Goal: Task Accomplishment & Management: Manage account settings

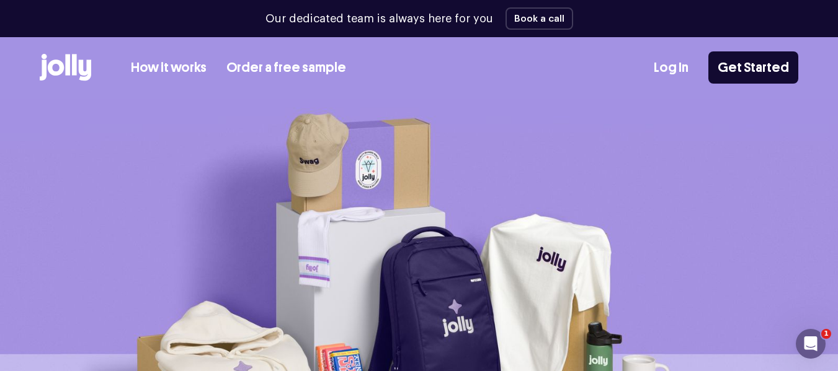
click at [689, 89] on div "How it works Order a free sample Log In Get Started" at bounding box center [419, 67] width 758 height 61
click at [674, 63] on link "Log In" at bounding box center [670, 68] width 35 height 20
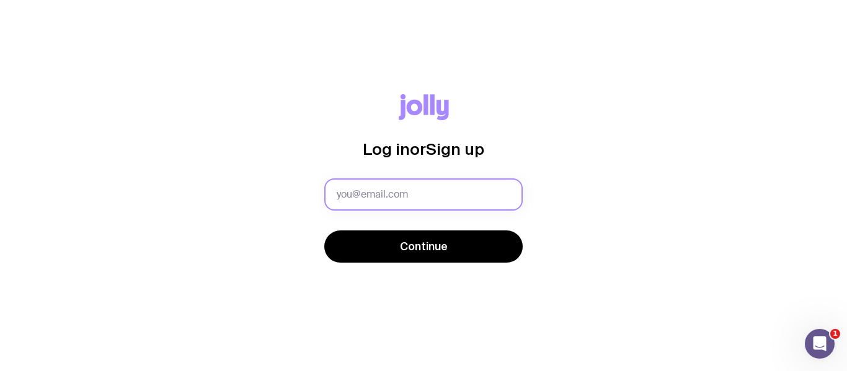
click at [363, 192] on input "text" at bounding box center [423, 195] width 198 height 32
type input "[EMAIL_ADDRESS][PERSON_NAME][DOMAIN_NAME]"
click at [324, 231] on button "Continue" at bounding box center [423, 247] width 198 height 32
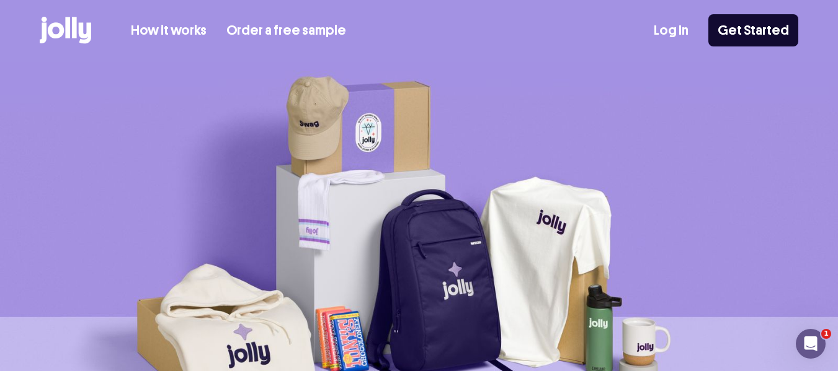
click at [695, 34] on div "Log In Get Started" at bounding box center [725, 30] width 144 height 32
click at [653, 30] on div "How it works Order a free sample Log In Get Started" at bounding box center [419, 30] width 758 height 61
click at [671, 37] on link "Log In" at bounding box center [670, 30] width 35 height 20
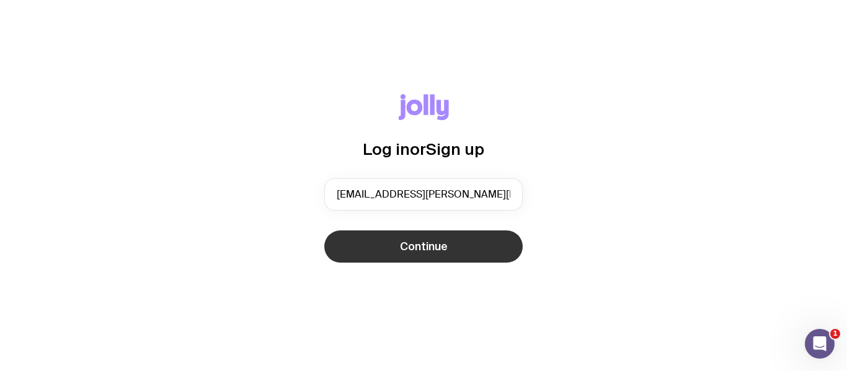
type input "niamh.crowley@mable.com.au"
click at [427, 257] on button "Continue" at bounding box center [423, 247] width 198 height 32
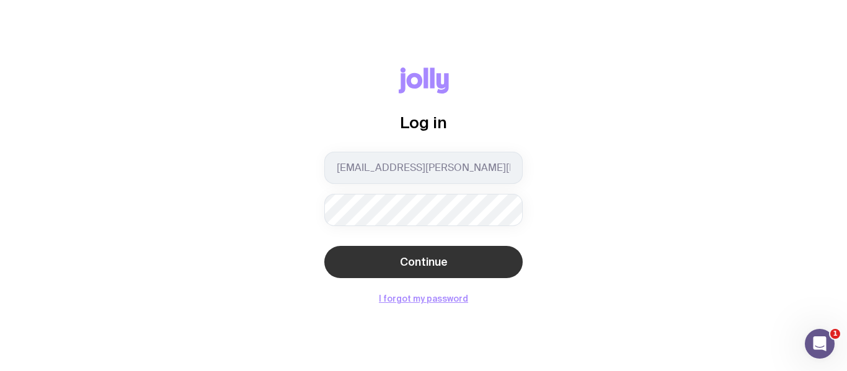
click at [414, 273] on button "Continue" at bounding box center [423, 262] width 198 height 32
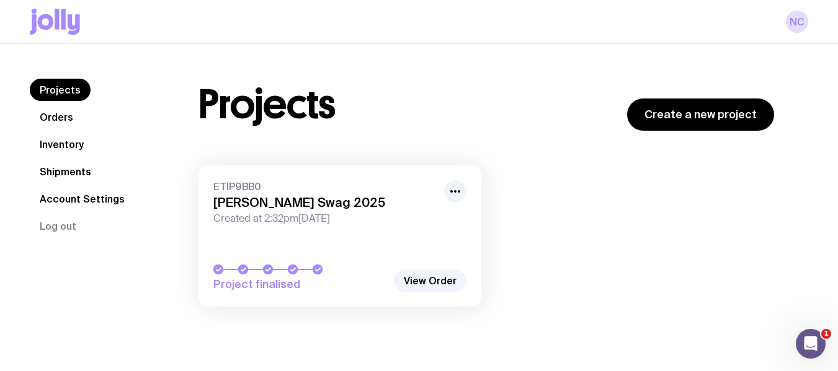
click at [278, 236] on link "ETIP9BB0 Mable Swag 2025 Created at 2:32pm, Tue 8th Apr 2025 Project finalised" at bounding box center [339, 236] width 283 height 141
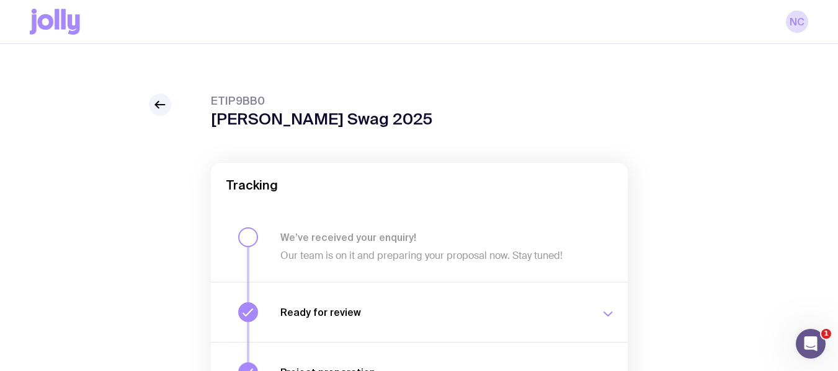
click at [57, 27] on icon at bounding box center [57, 19] width 4 height 20
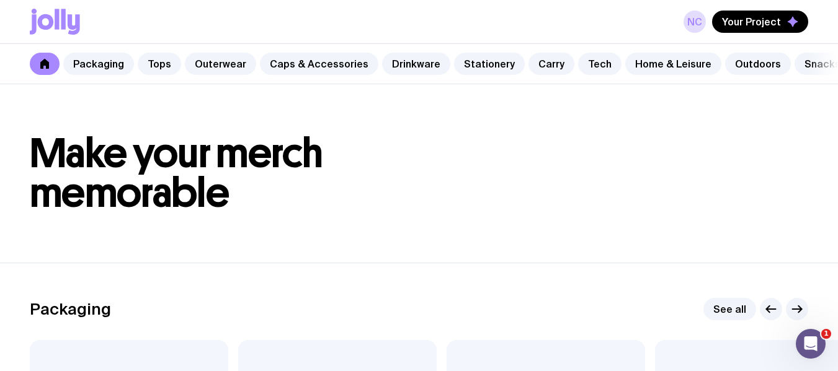
click at [691, 32] on div "NC Your Project" at bounding box center [745, 22] width 125 height 22
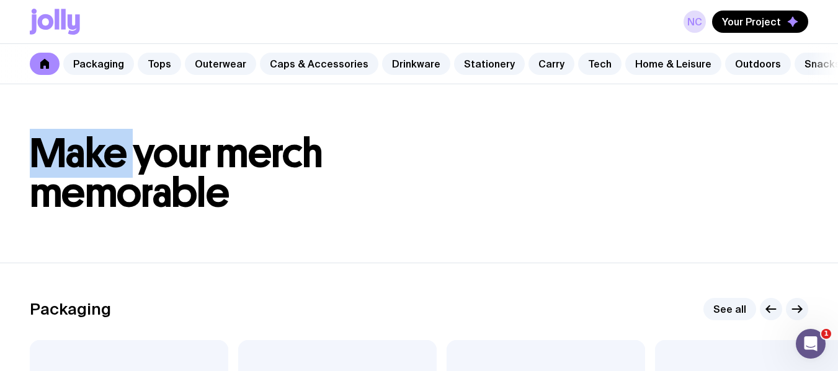
click at [691, 32] on div "NC Your Project" at bounding box center [745, 22] width 125 height 22
click at [692, 32] on div "NC Your Project" at bounding box center [745, 22] width 125 height 22
click at [730, 24] on span "Your Project" at bounding box center [751, 21] width 59 height 12
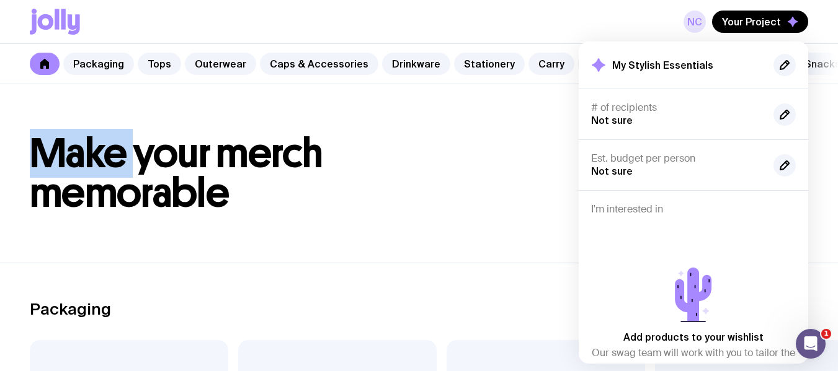
click at [698, 23] on link "NC" at bounding box center [694, 22] width 22 height 22
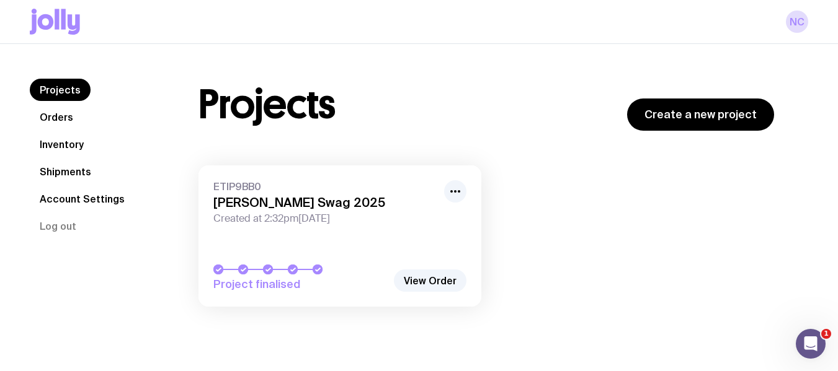
click at [69, 154] on link "Inventory" at bounding box center [62, 144] width 64 height 22
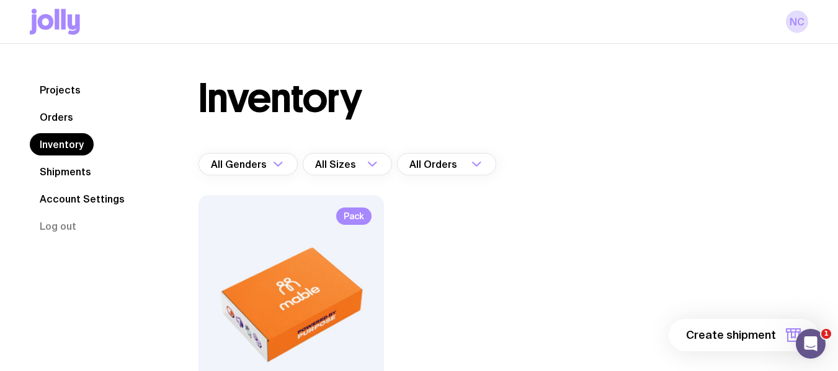
scroll to position [165, 0]
